Goal: Task Accomplishment & Management: Use online tool/utility

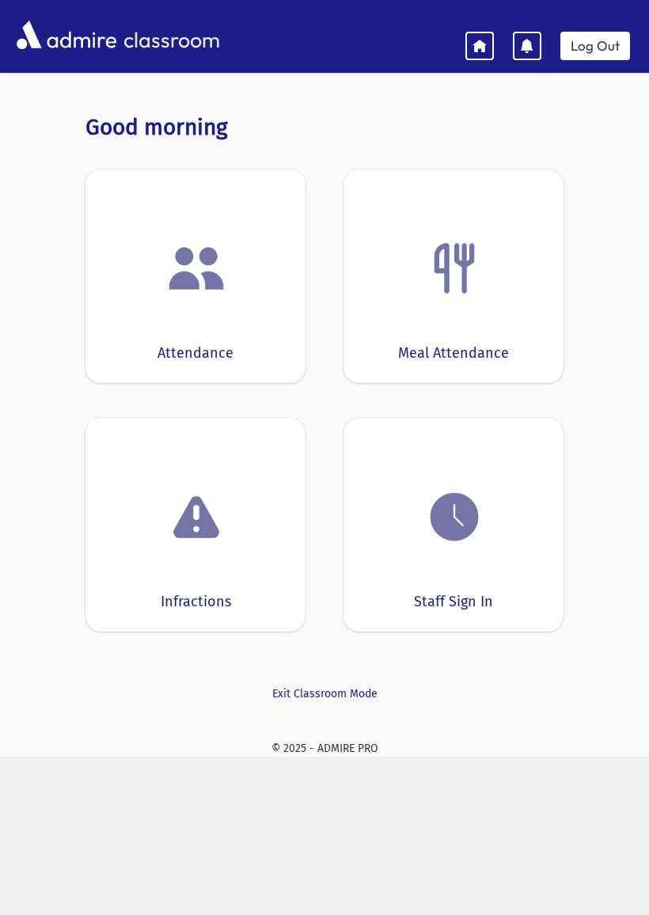
click at [491, 583] on div "Staff Sign In" at bounding box center [453, 525] width 220 height 214
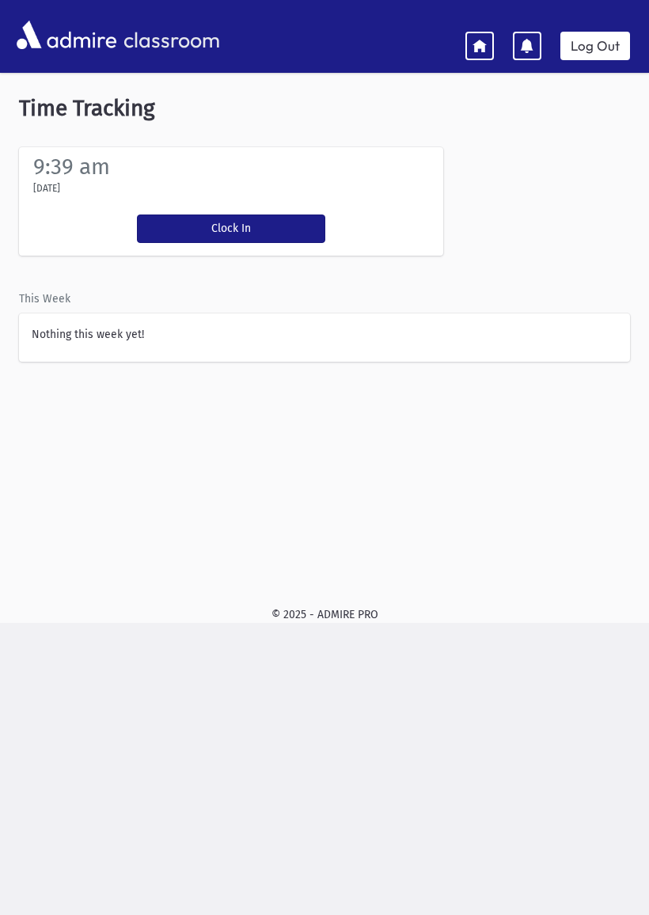
click at [478, 40] on icon at bounding box center [479, 45] width 14 height 14
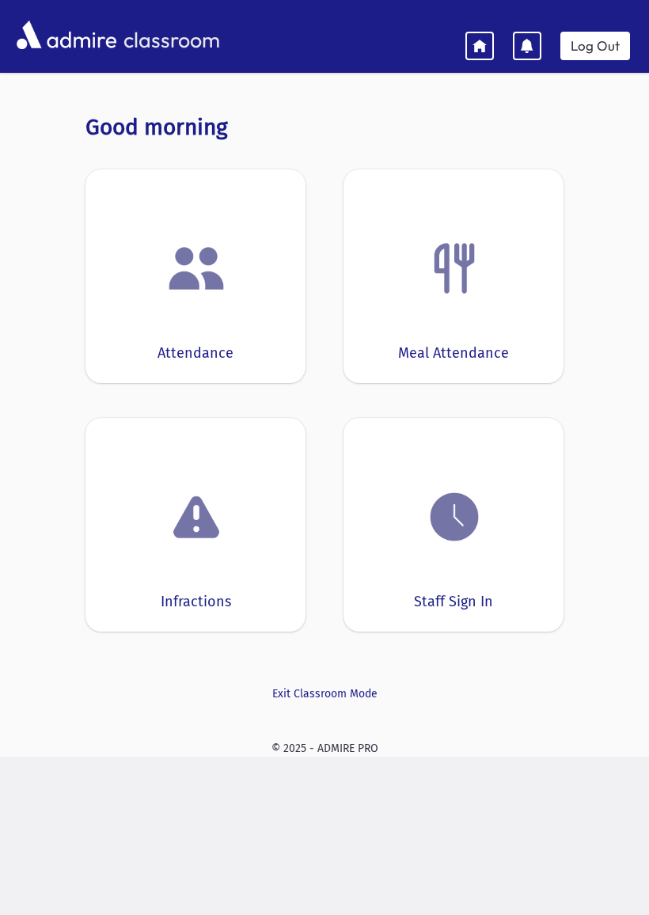
click at [262, 334] on div "Attendance" at bounding box center [195, 276] width 220 height 214
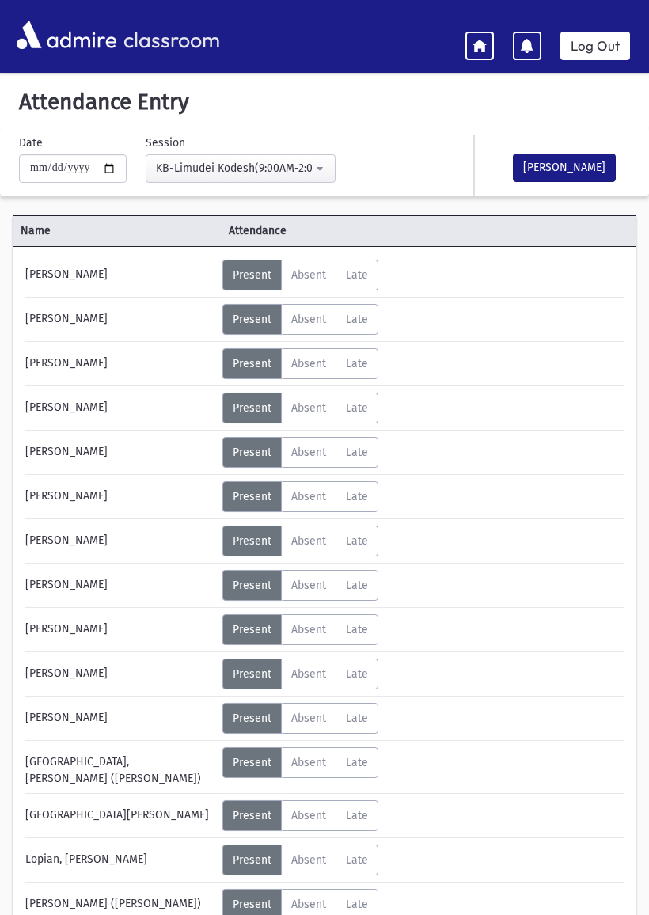
click at [317, 274] on span "Absent" at bounding box center [308, 274] width 35 height 13
click at [368, 274] on span "Late" at bounding box center [357, 274] width 22 height 13
click at [258, 269] on span "Present" at bounding box center [252, 274] width 39 height 13
click at [486, 55] on link at bounding box center [479, 46] width 28 height 28
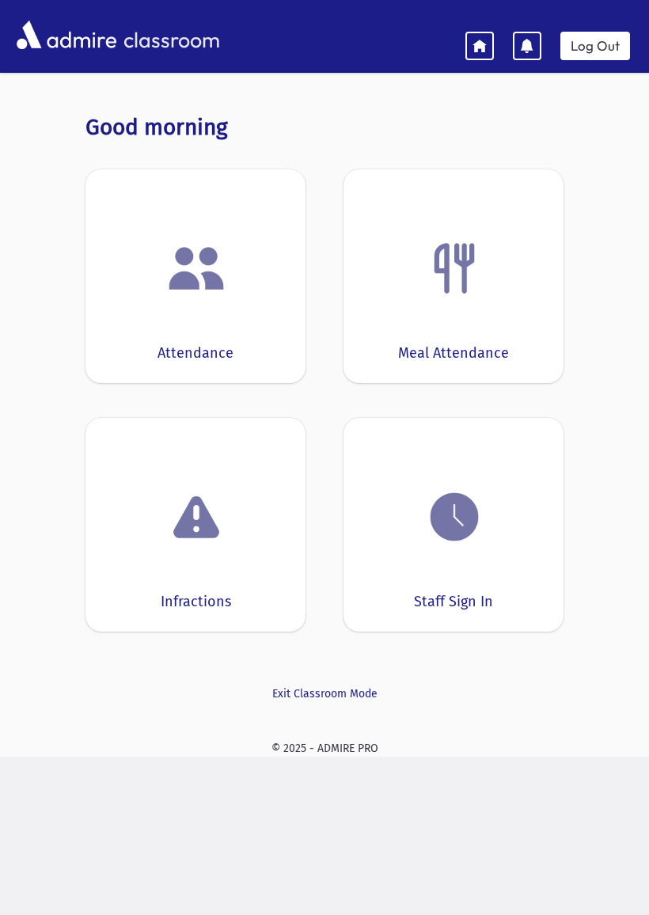
click at [491, 317] on div "Meal Attendance" at bounding box center [453, 276] width 220 height 214
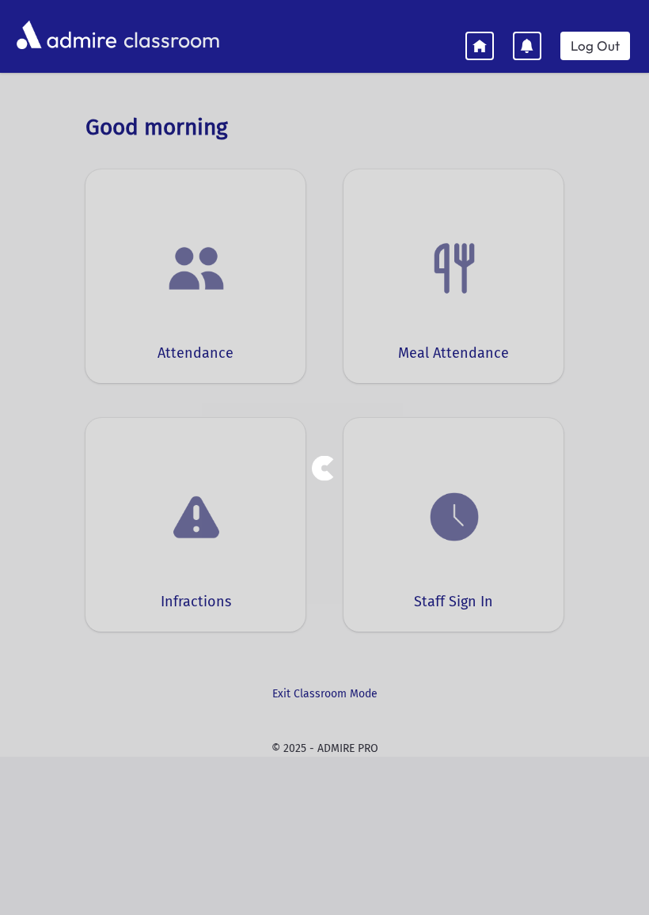
select select "***"
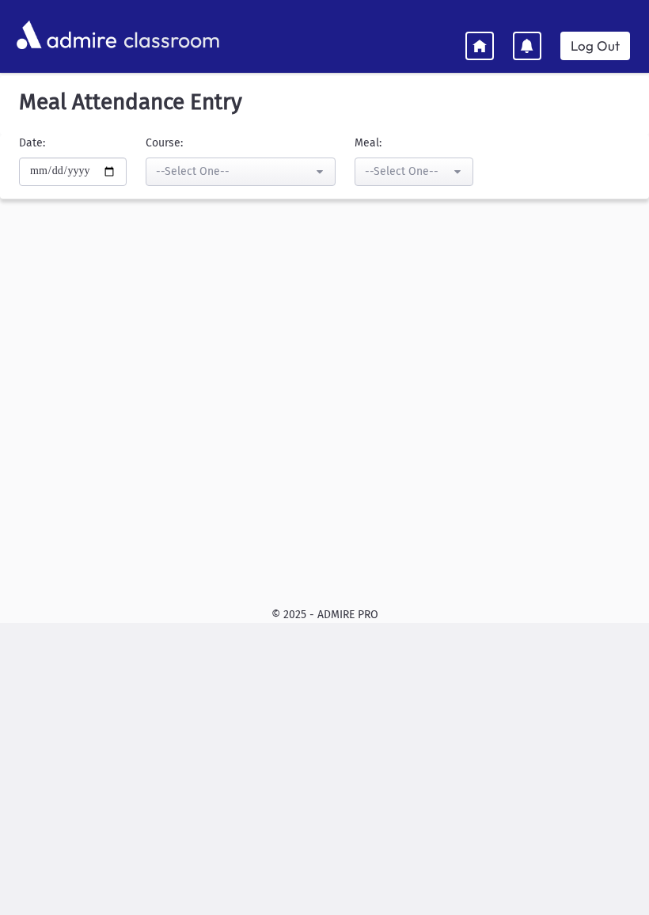
click at [483, 50] on icon at bounding box center [479, 45] width 14 height 14
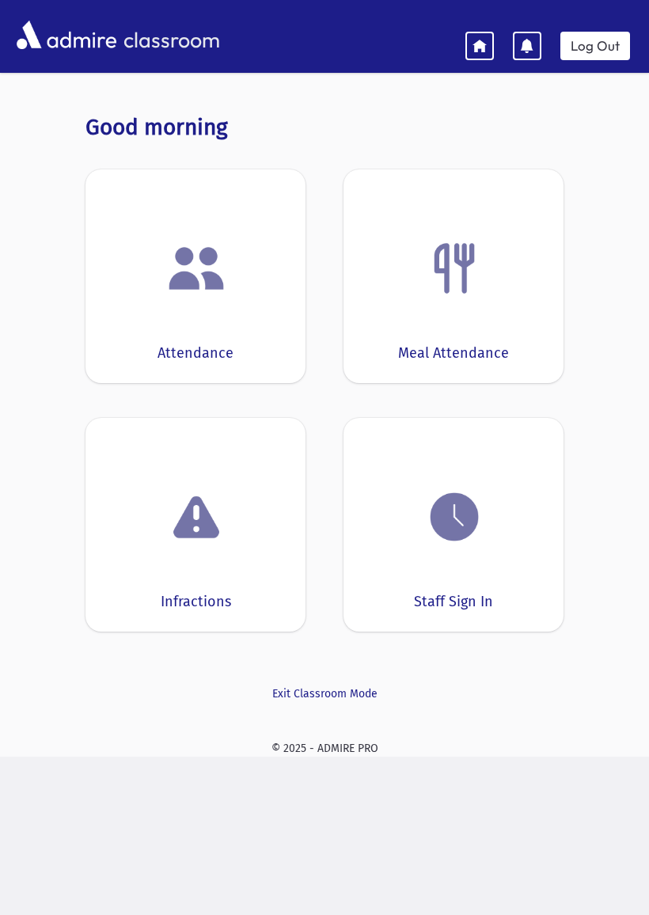
click at [200, 271] on img at bounding box center [196, 268] width 60 height 60
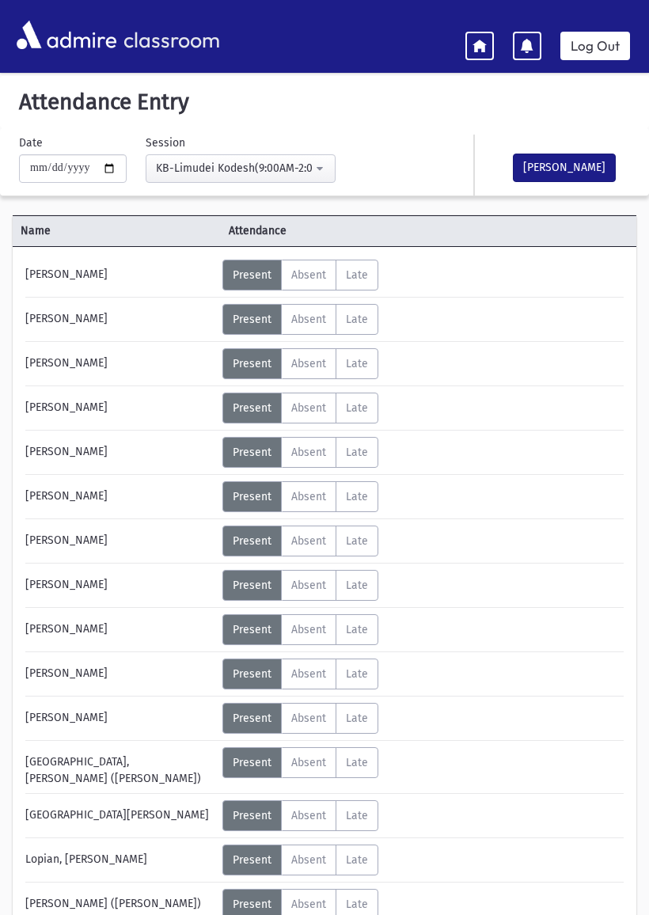
click at [590, 175] on button "[PERSON_NAME]" at bounding box center [564, 168] width 103 height 28
click at [488, 44] on link at bounding box center [479, 46] width 28 height 28
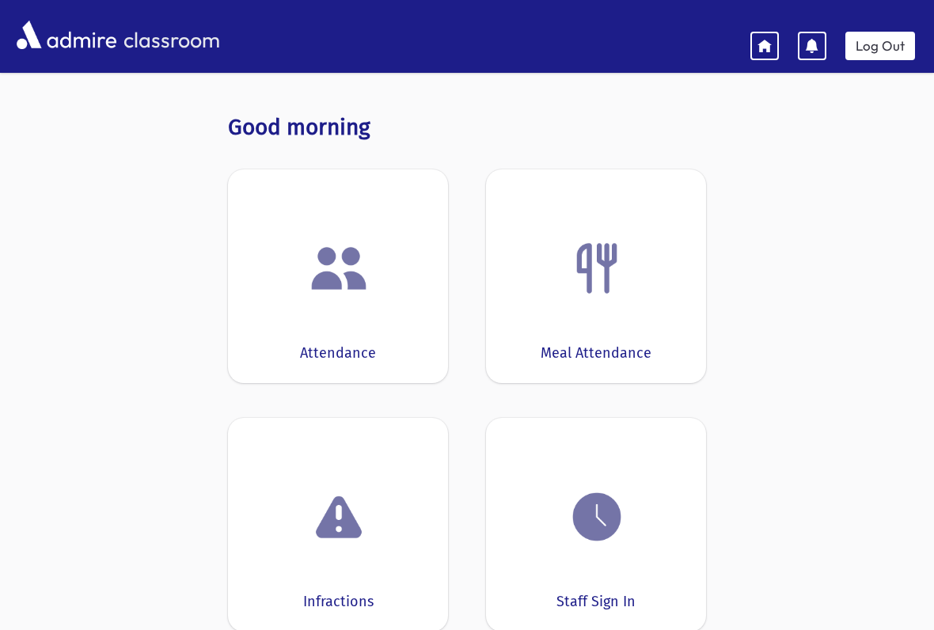
scroll to position [126, 0]
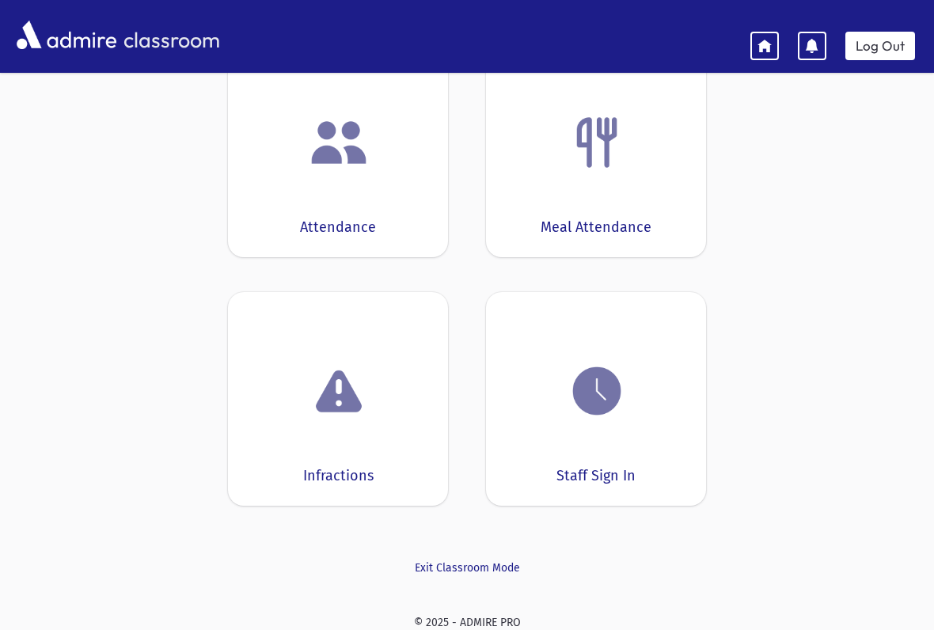
click at [282, 402] on div at bounding box center [337, 394] width 171 height 60
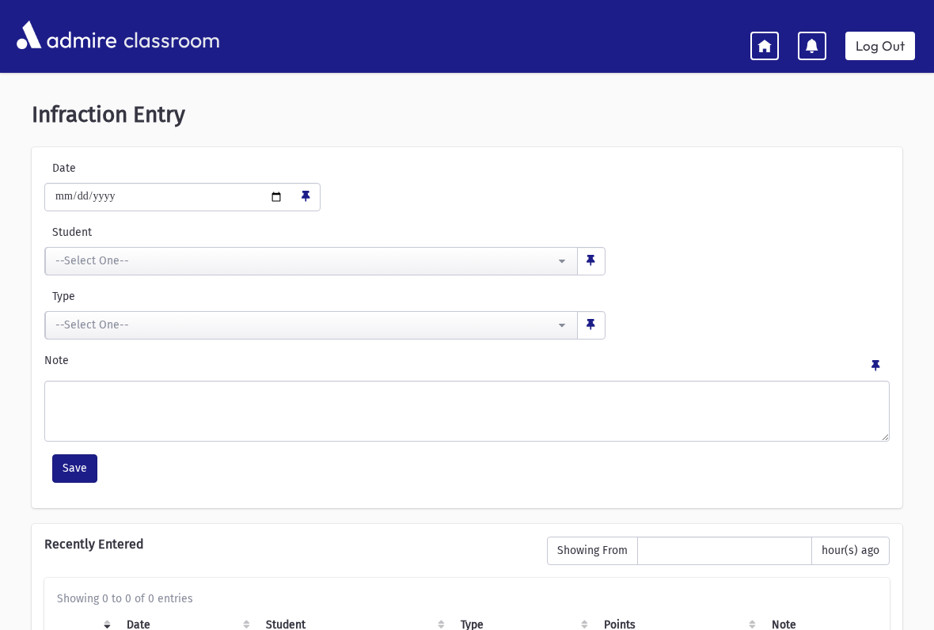
click at [94, 318] on div "--Select One--" at bounding box center [304, 325] width 499 height 17
click at [4, 365] on div "**********" at bounding box center [467, 449] width 934 height 734
click at [648, 47] on icon at bounding box center [764, 45] width 14 height 14
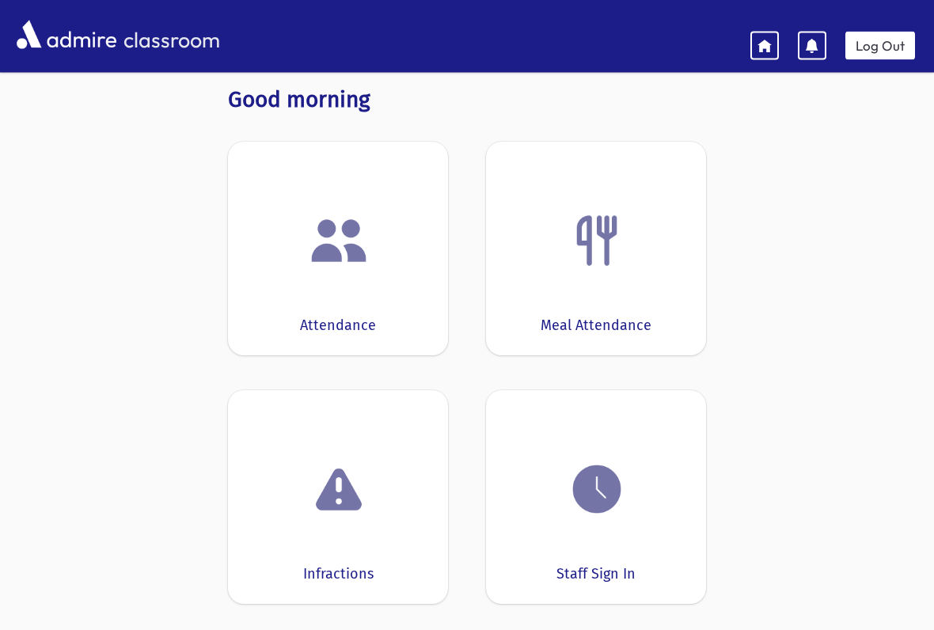
scroll to position [126, 0]
